Goal: Information Seeking & Learning: Check status

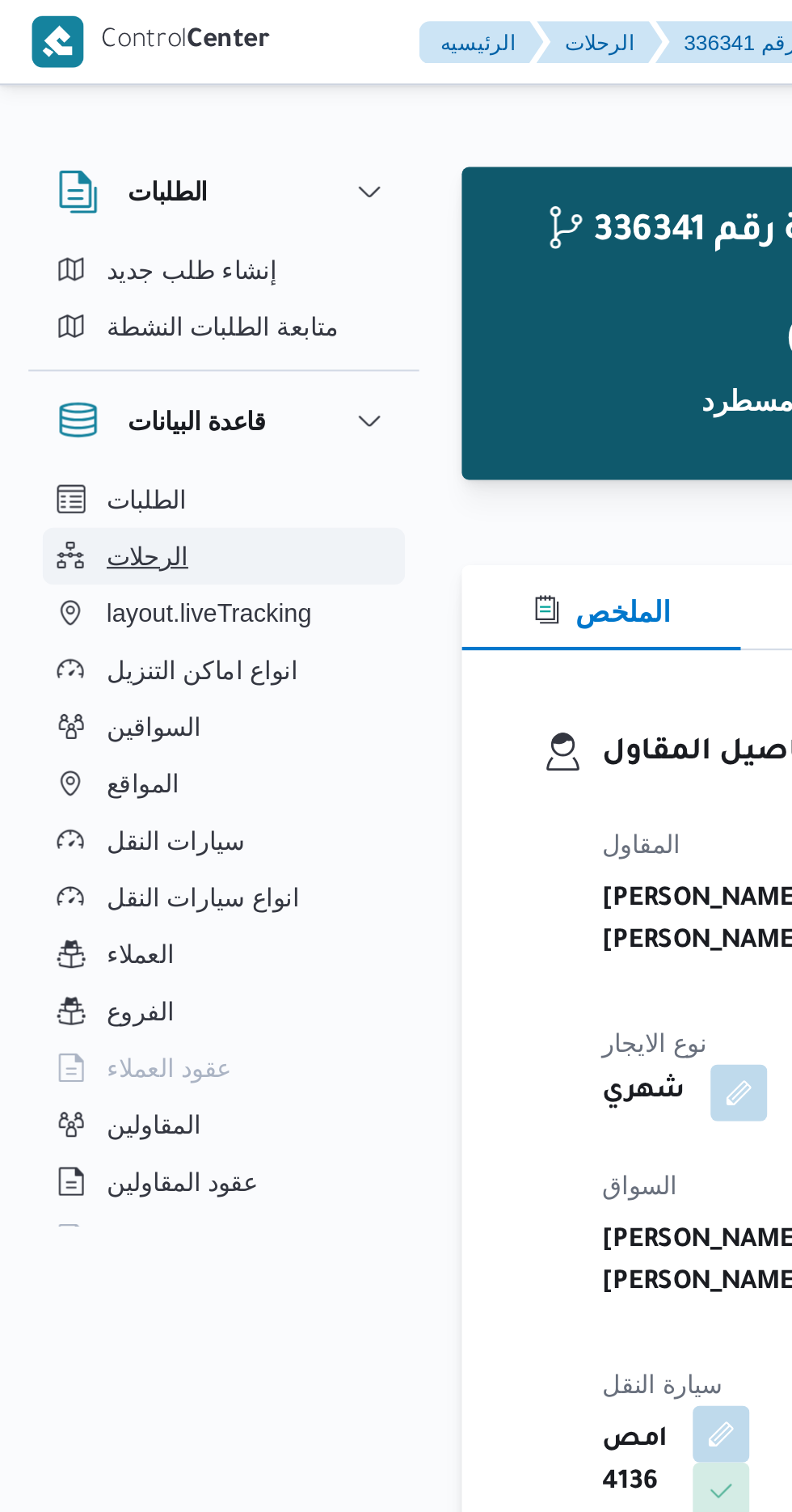
click at [85, 248] on button "الرحلات" at bounding box center [102, 253] width 165 height 26
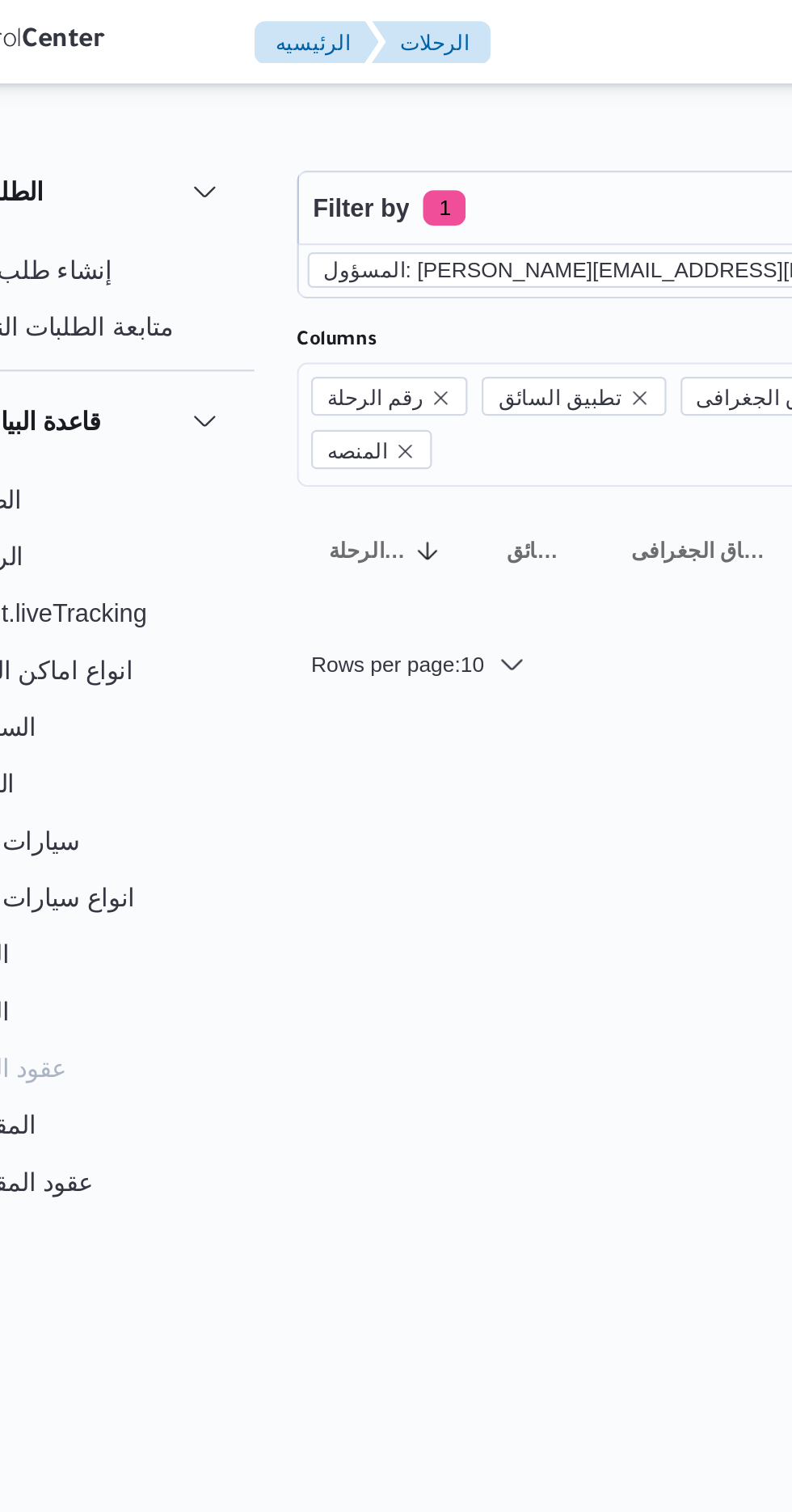
click at [512, 123] on icon "remove selected entity" at bounding box center [517, 123] width 10 height 10
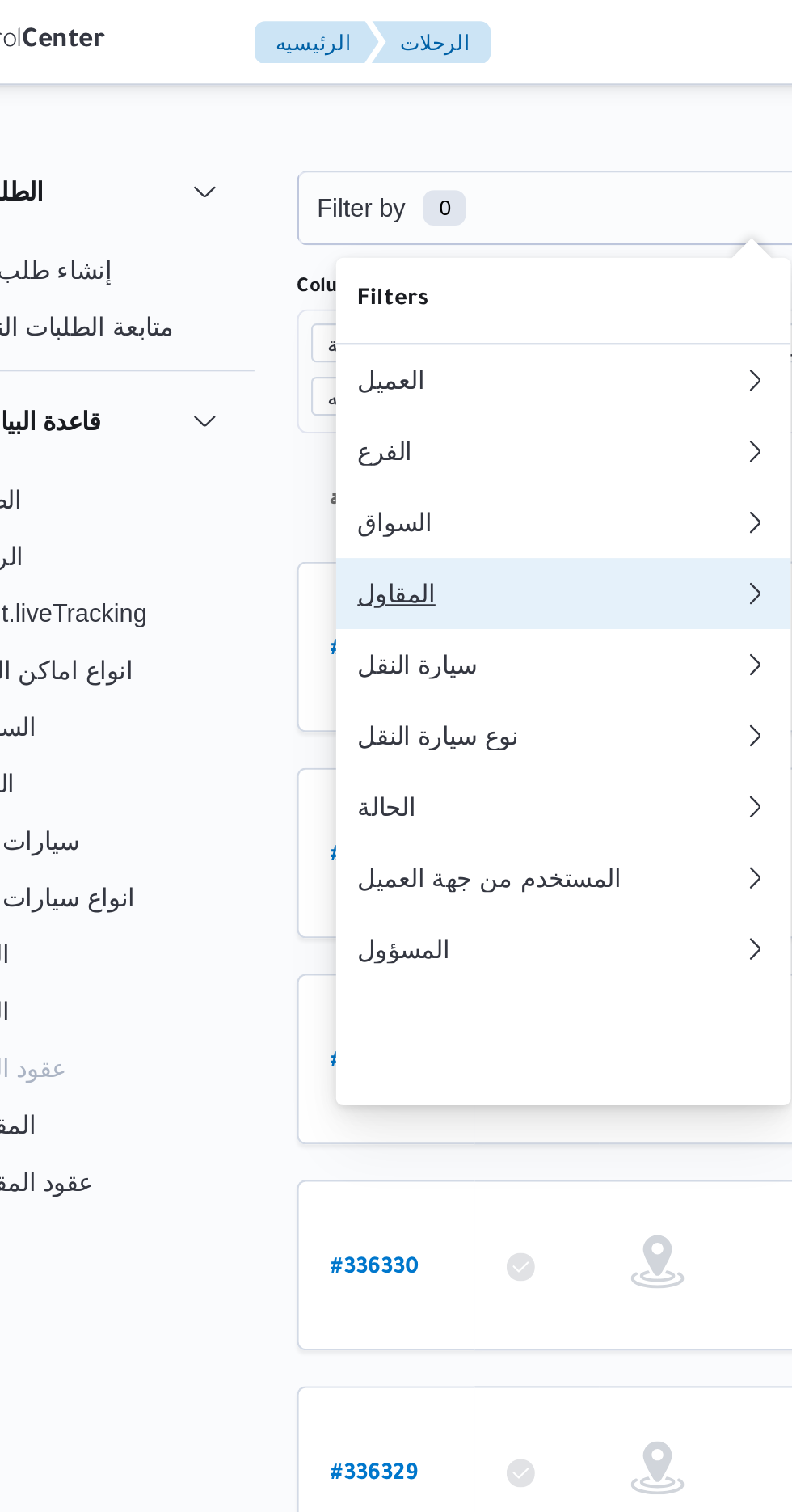
click at [354, 276] on div "المقاول" at bounding box center [326, 269] width 175 height 13
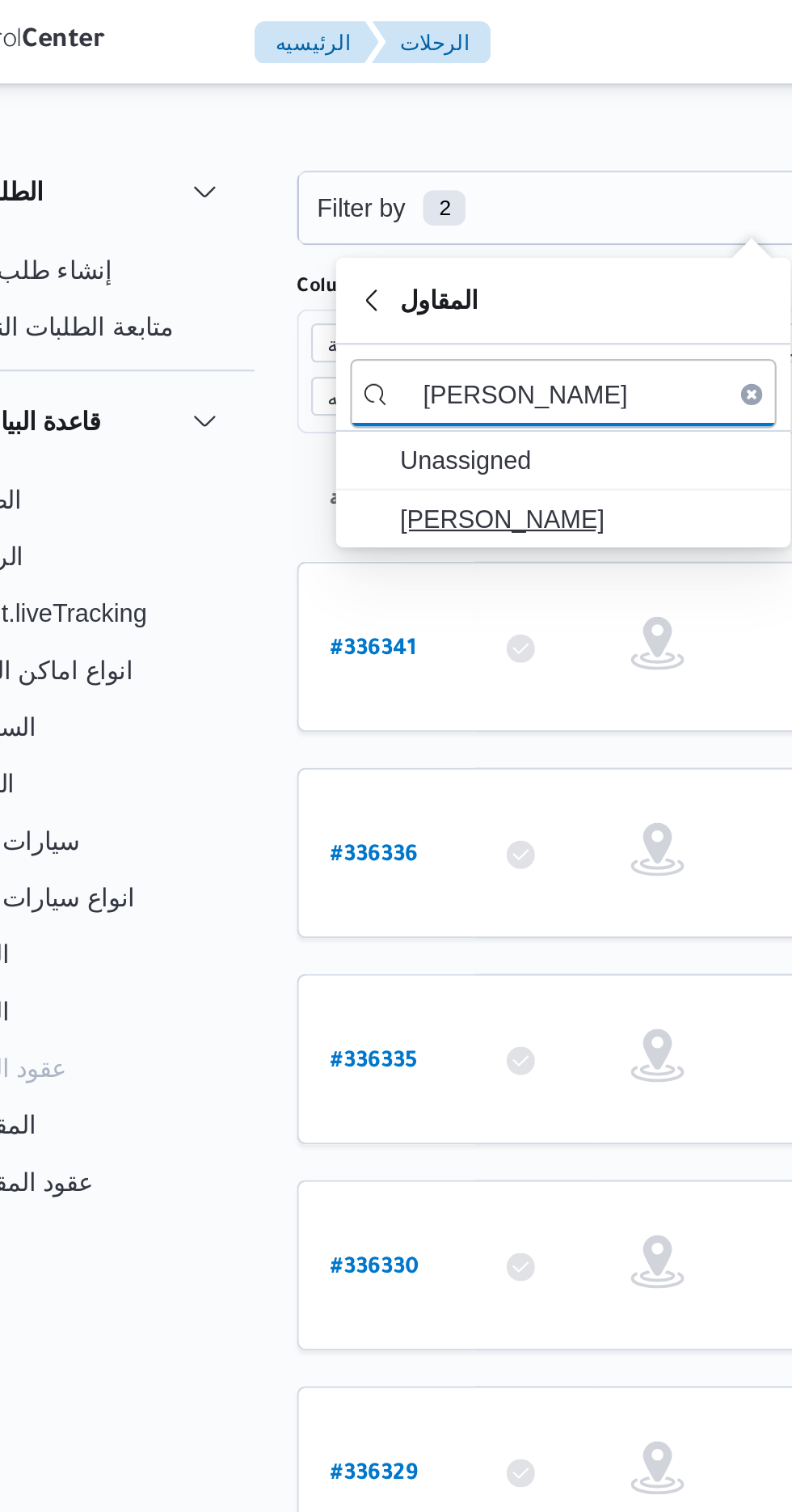
type input "[PERSON_NAME]"
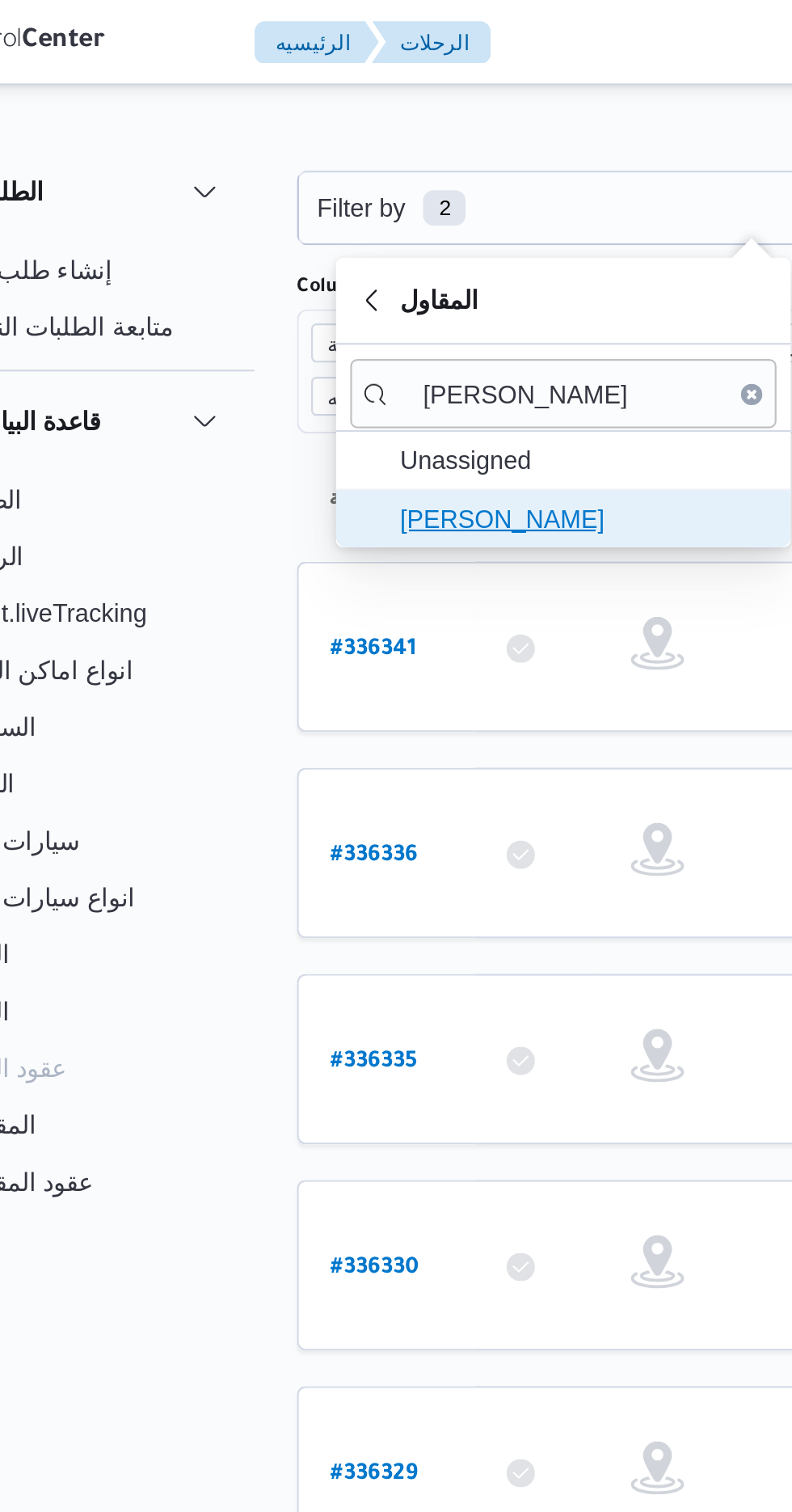
click at [363, 237] on span "[PERSON_NAME]" at bounding box center [340, 236] width 168 height 19
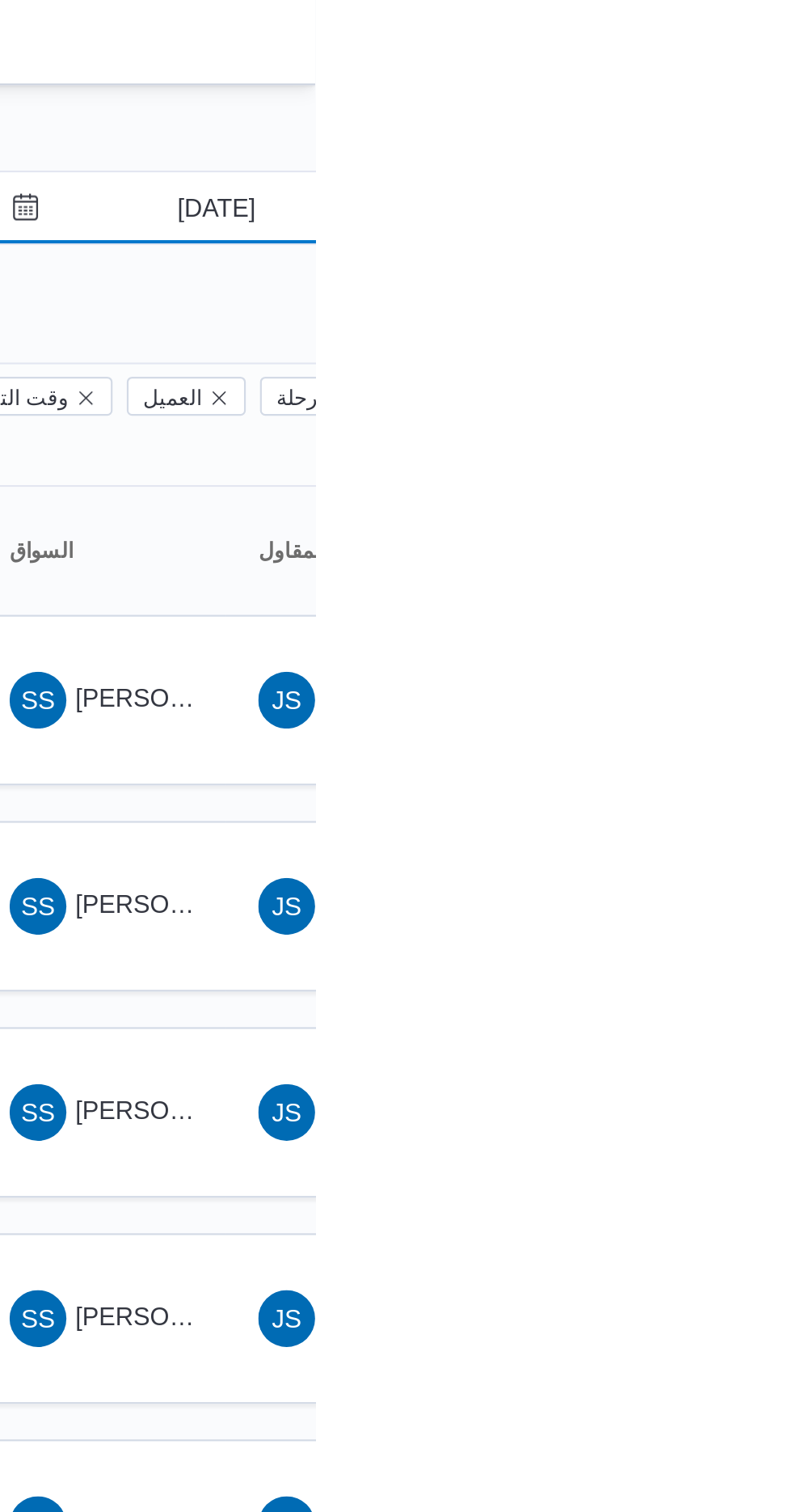
click at [753, 88] on input "[DATE]" at bounding box center [736, 94] width 184 height 32
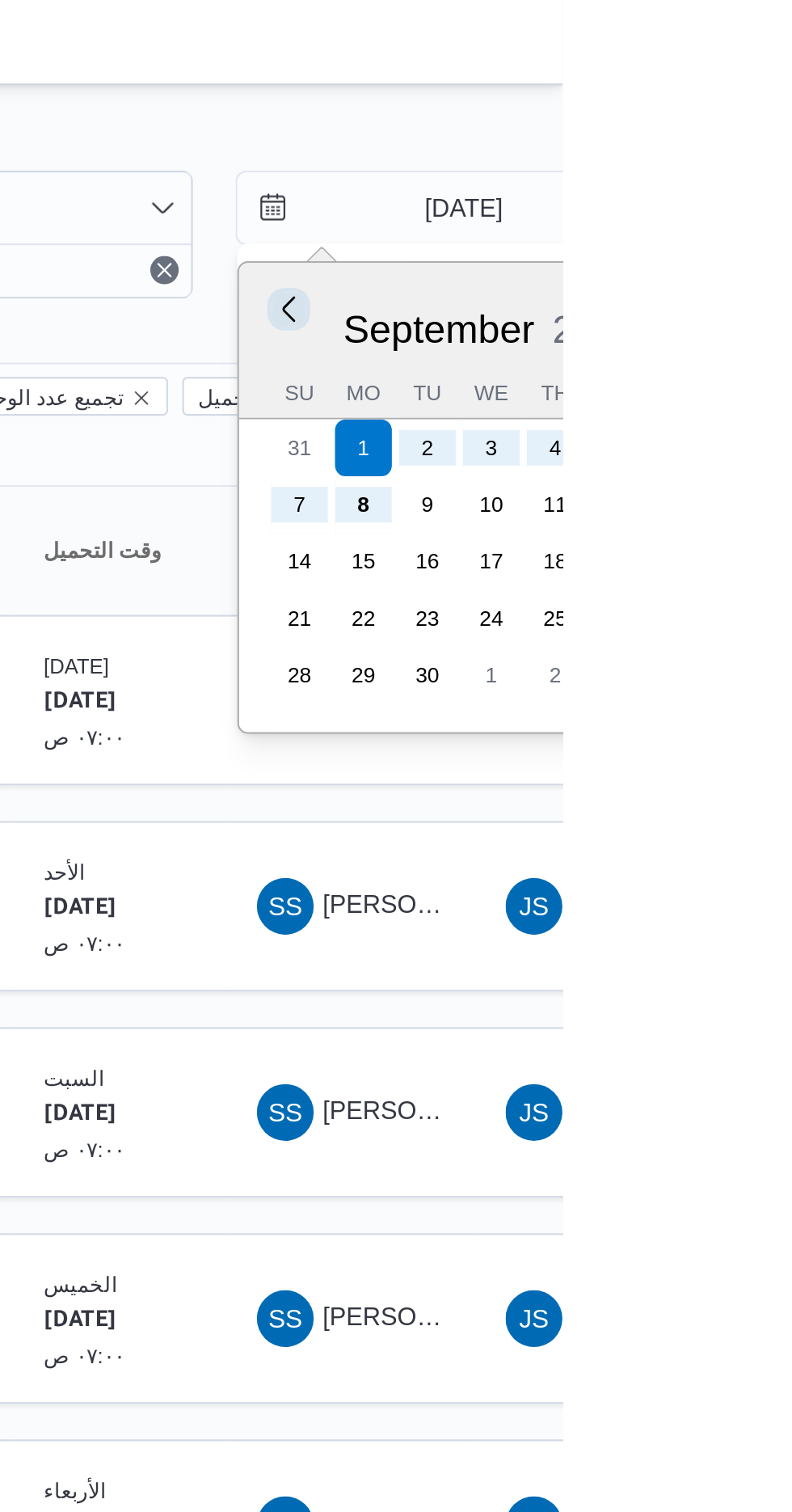
click at [664, 142] on button "Previous Month" at bounding box center [668, 140] width 16 height 16
type input "[DATE]"
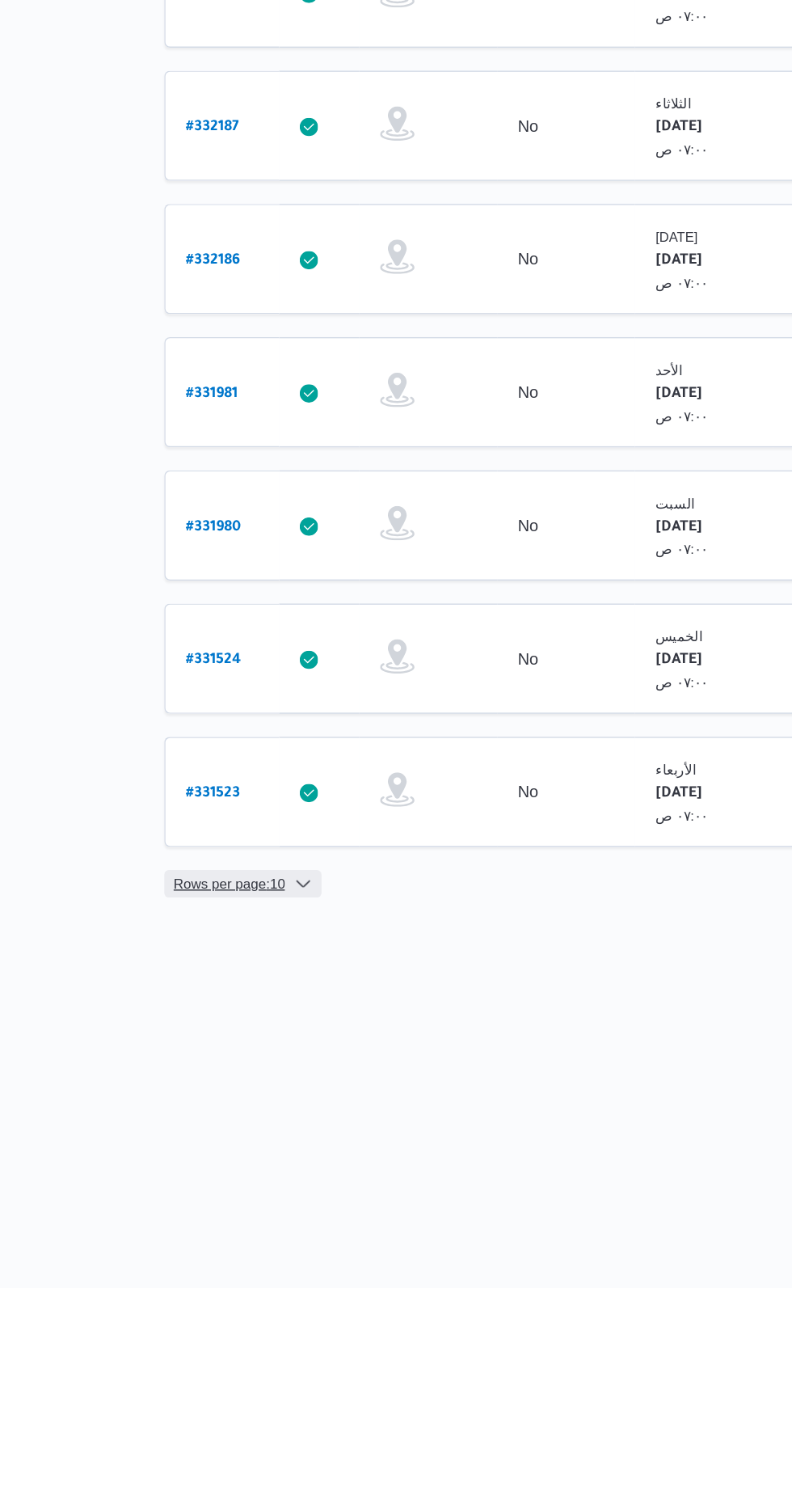
click at [251, 1218] on span "Rows per page : 10" at bounding box center [256, 1228] width 79 height 19
click at [243, 1172] on icon "button" at bounding box center [247, 1166] width 13 height 13
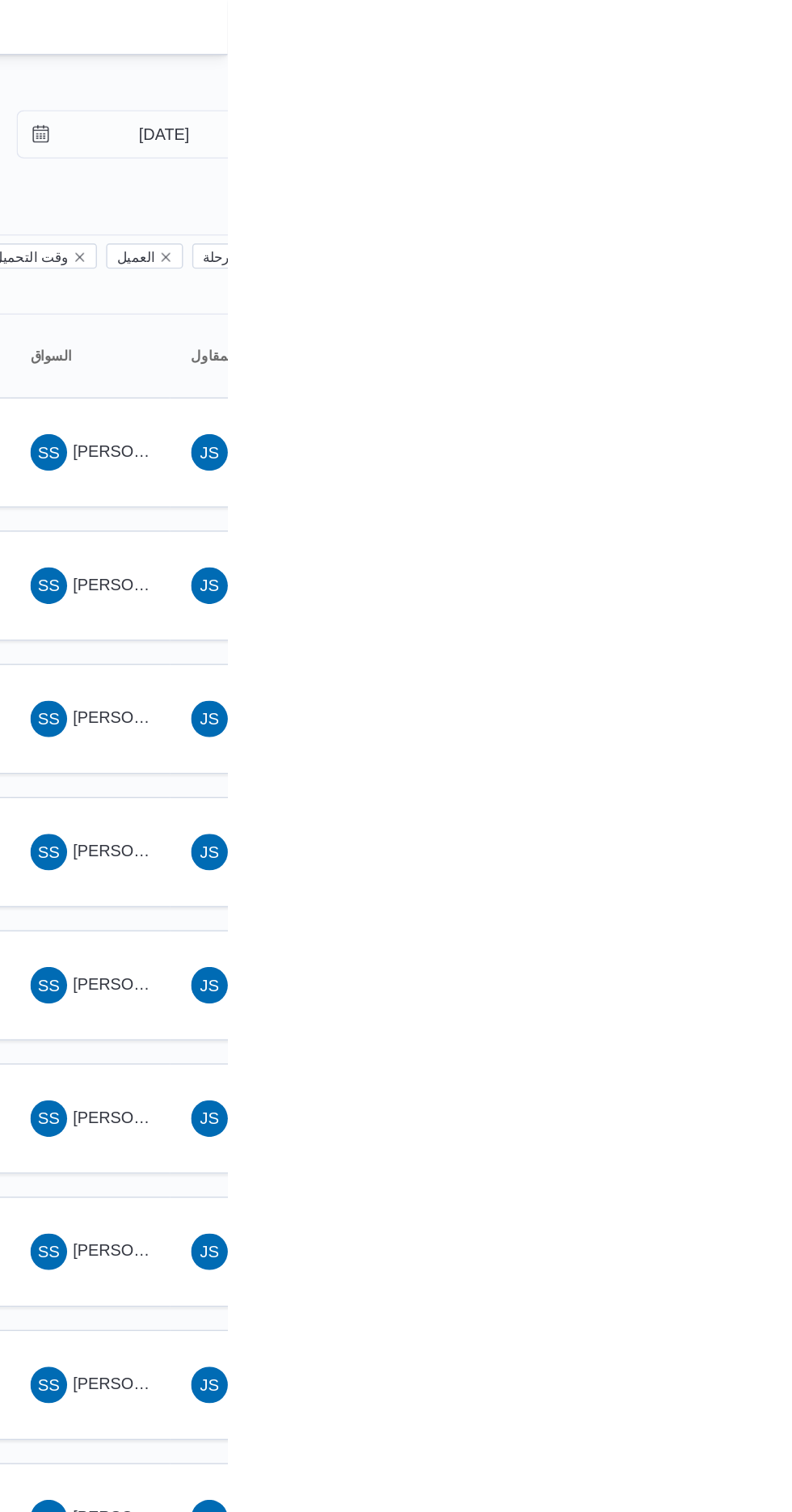
type input "[DATE]"
click at [754, 98] on input "[DATE]" at bounding box center [736, 94] width 184 height 32
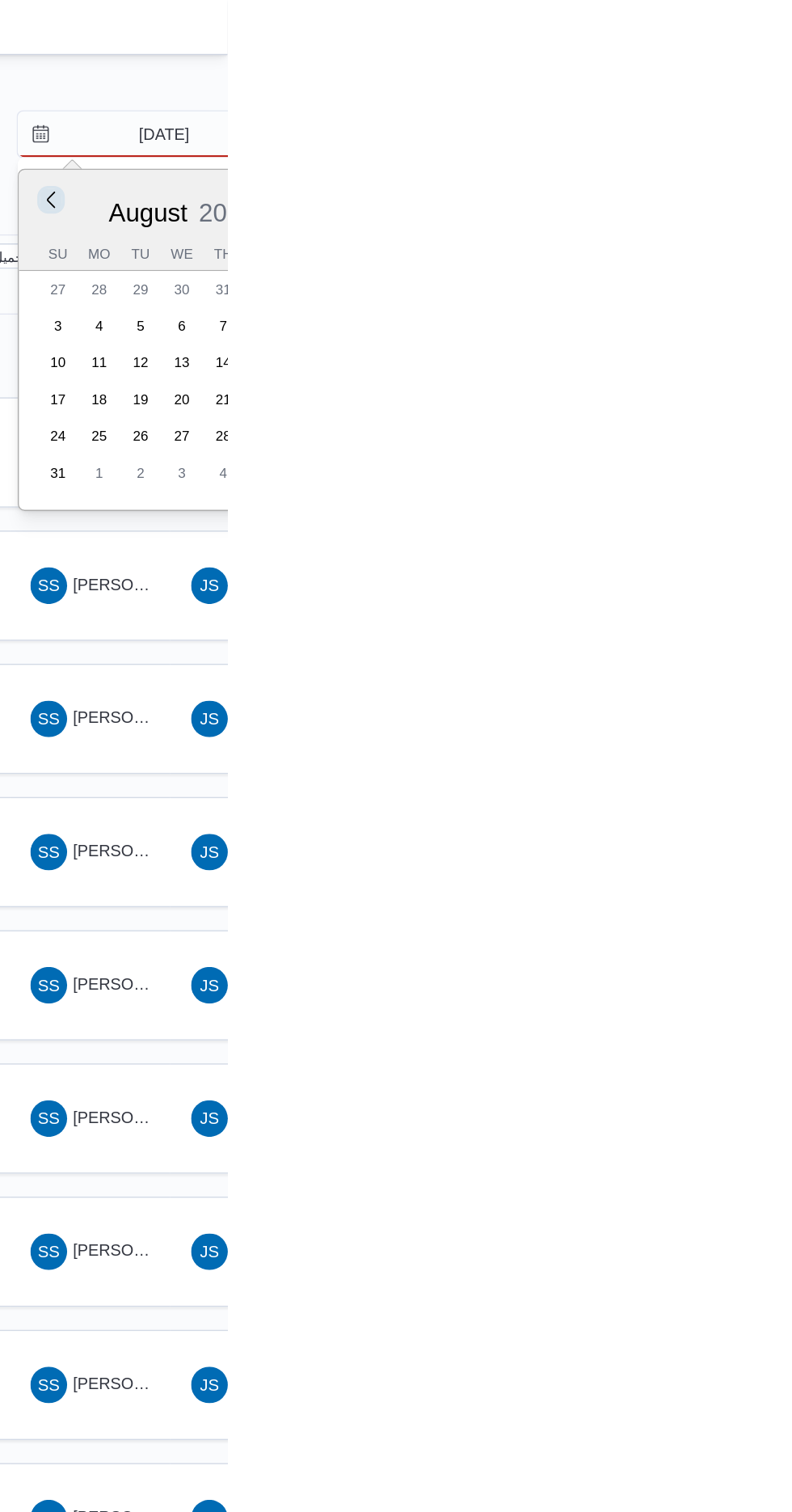
click at [666, 140] on button "Previous Month" at bounding box center [668, 140] width 16 height 16
type input "[DATE]"
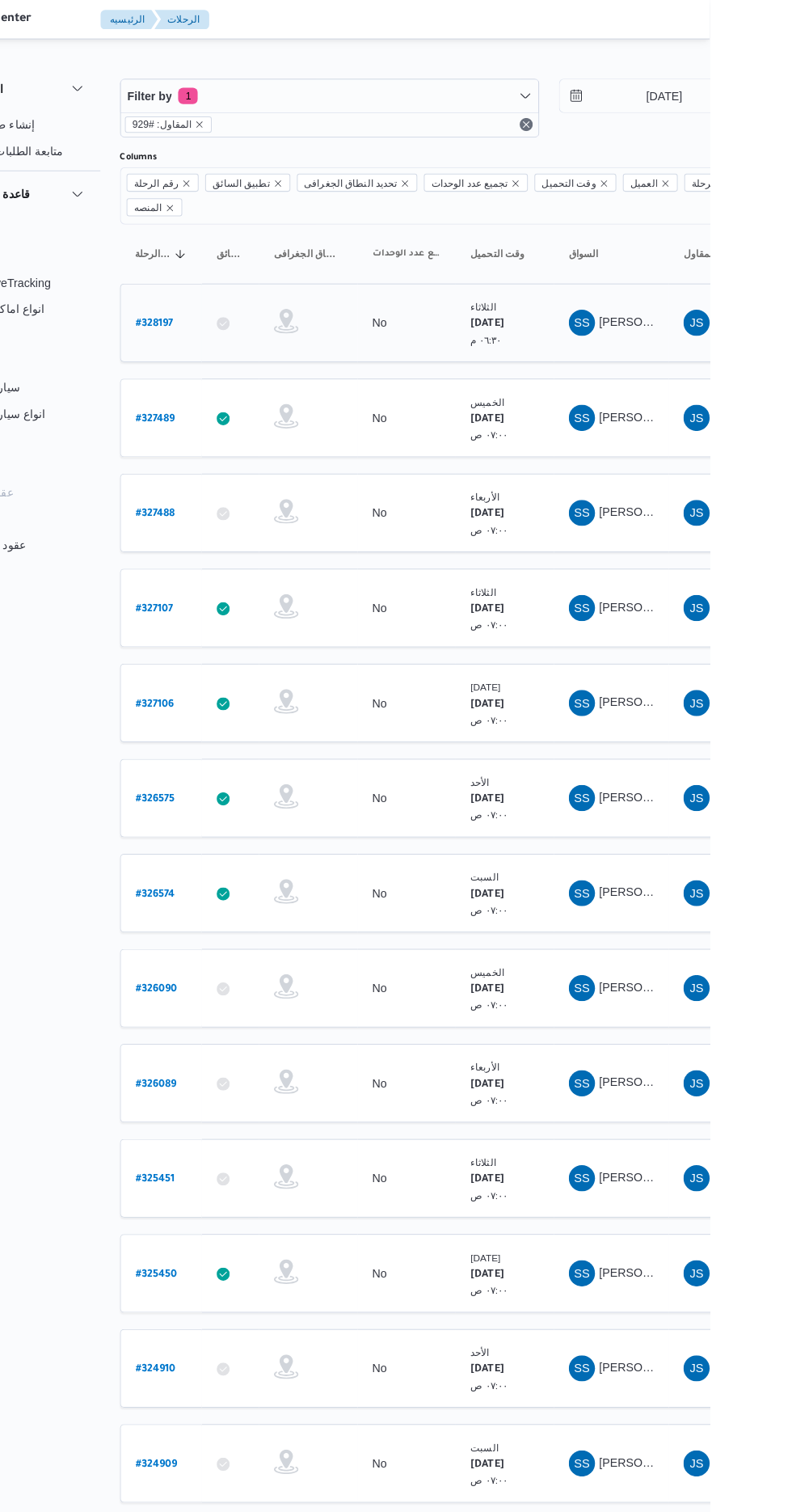
click at [259, 315] on b "# 328197" at bounding box center [244, 321] width 37 height 12
